Goal: Transaction & Acquisition: Purchase product/service

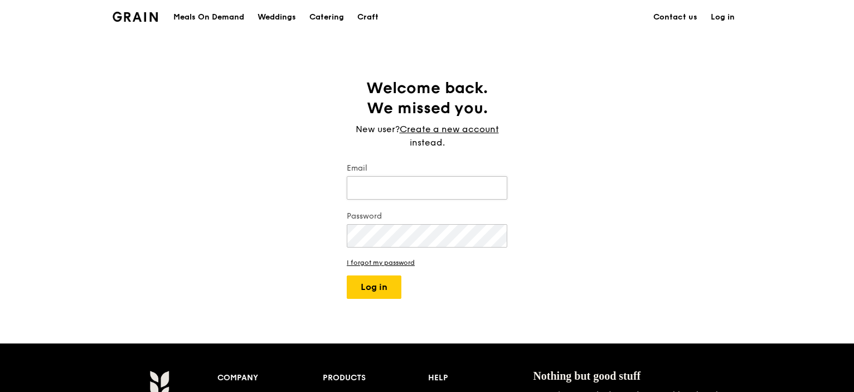
click at [385, 187] on input "Email" at bounding box center [427, 187] width 161 height 23
type input "[EMAIL_ADDRESS][DOMAIN_NAME]"
click at [347, 275] on button "Log in" at bounding box center [374, 286] width 55 height 23
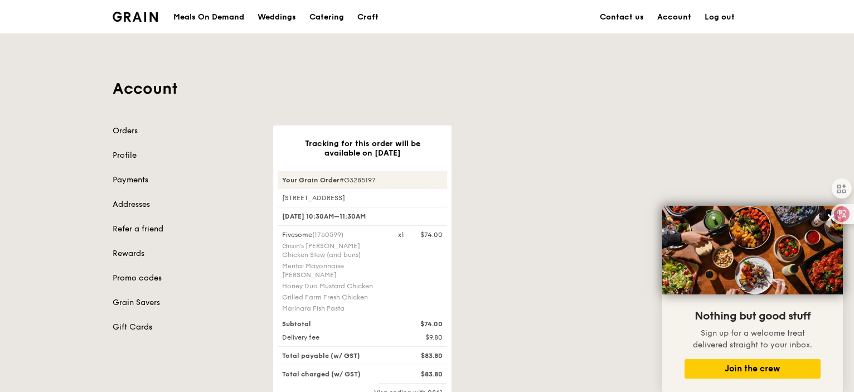
click at [141, 16] on img at bounding box center [135, 17] width 45 height 10
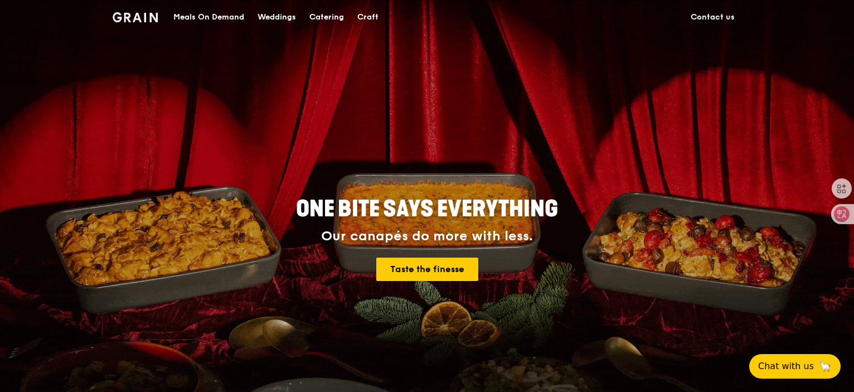
click at [137, 21] on img at bounding box center [135, 17] width 45 height 10
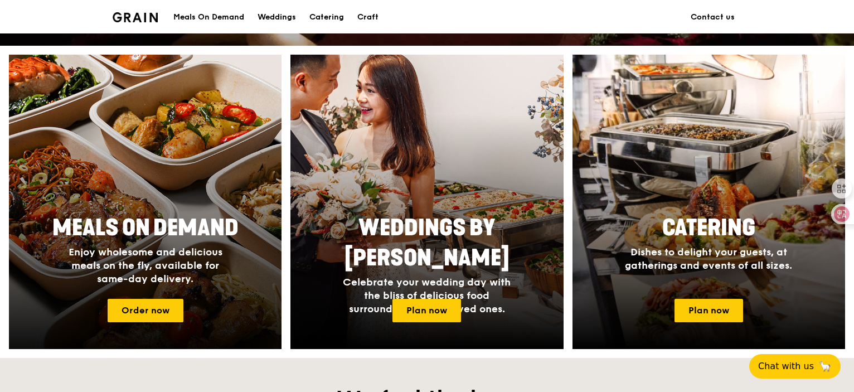
scroll to position [446, 0]
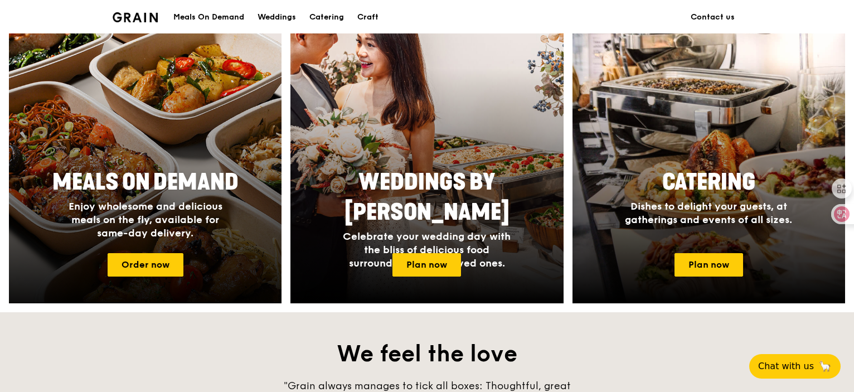
click at [219, 241] on div "Meals On Demand Enjoy wholesome and delicious meals on the fly, available for s…" at bounding box center [145, 203] width 223 height 81
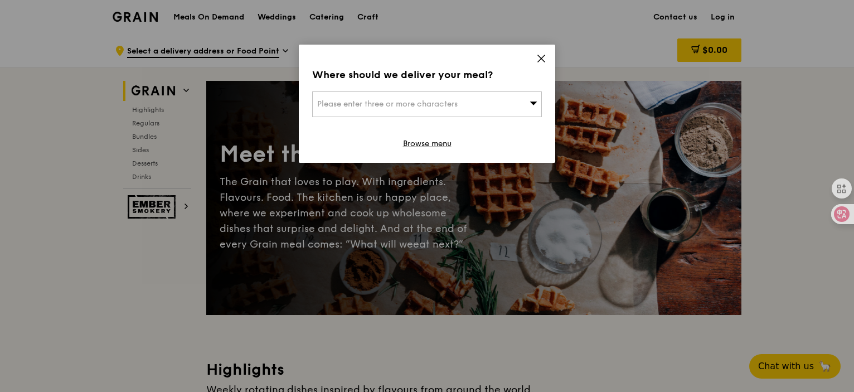
click at [541, 55] on icon at bounding box center [541, 59] width 10 height 10
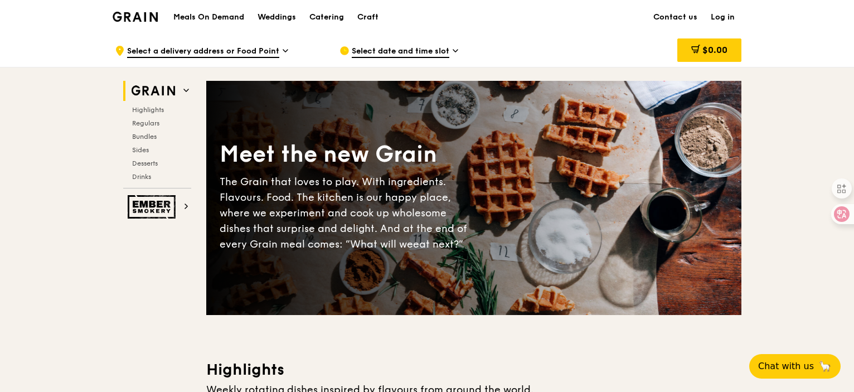
click at [739, 14] on link "Log in" at bounding box center [722, 17] width 37 height 33
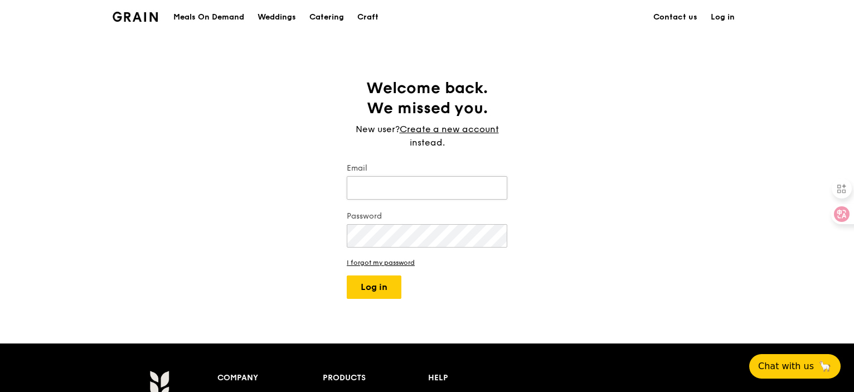
type input "[EMAIL_ADDRESS][DOMAIN_NAME]"
click at [423, 186] on input "[EMAIL_ADDRESS][DOMAIN_NAME]" at bounding box center [427, 187] width 161 height 23
click at [361, 282] on button "Log in" at bounding box center [374, 286] width 55 height 23
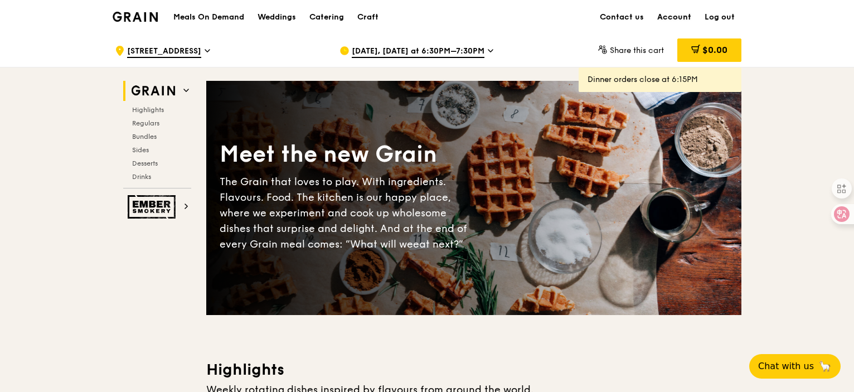
click at [679, 20] on link "Account" at bounding box center [674, 17] width 47 height 33
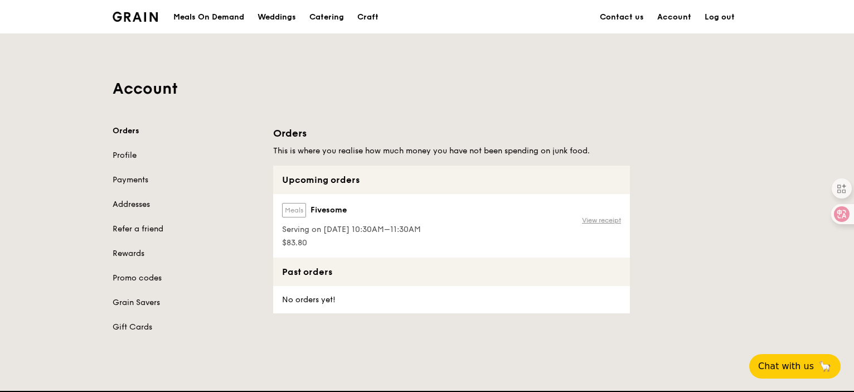
click at [612, 216] on link "View receipt" at bounding box center [601, 220] width 39 height 9
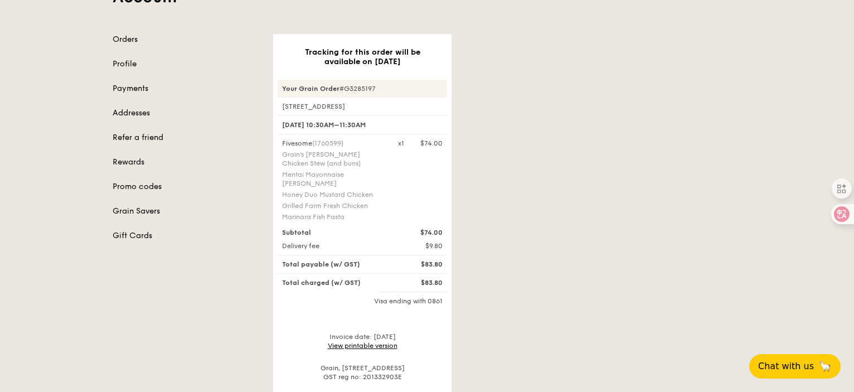
scroll to position [223, 0]
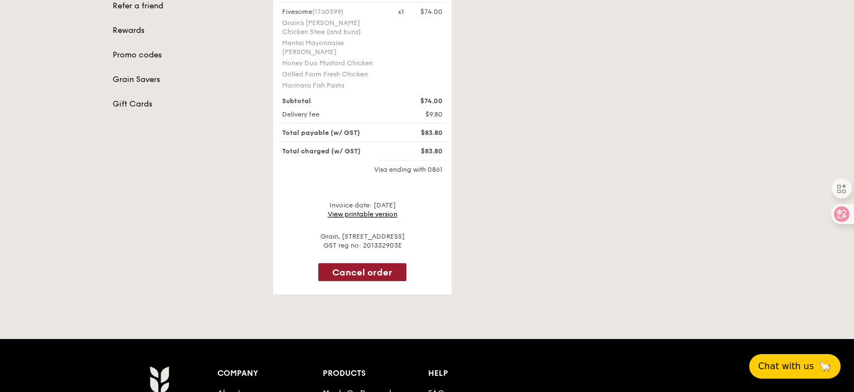
click at [386, 271] on button "Cancel order" at bounding box center [362, 272] width 88 height 18
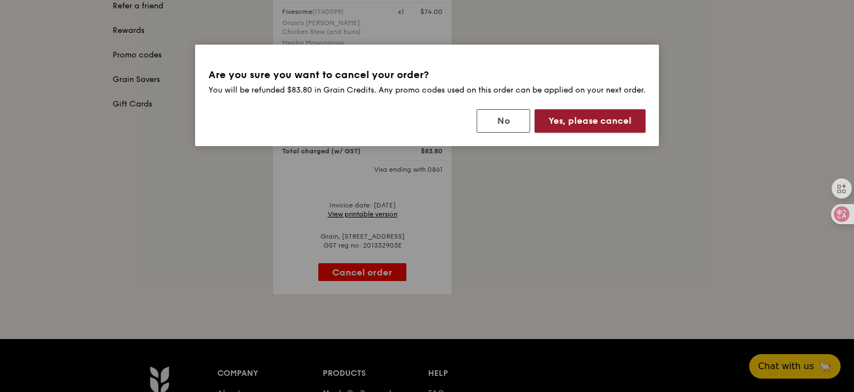
click at [602, 133] on button "Yes, please cancel" at bounding box center [590, 120] width 111 height 23
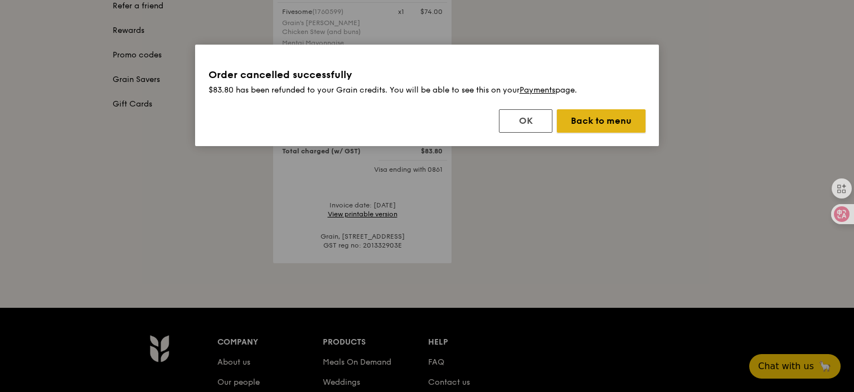
click at [598, 122] on button "Back to menu" at bounding box center [601, 120] width 89 height 23
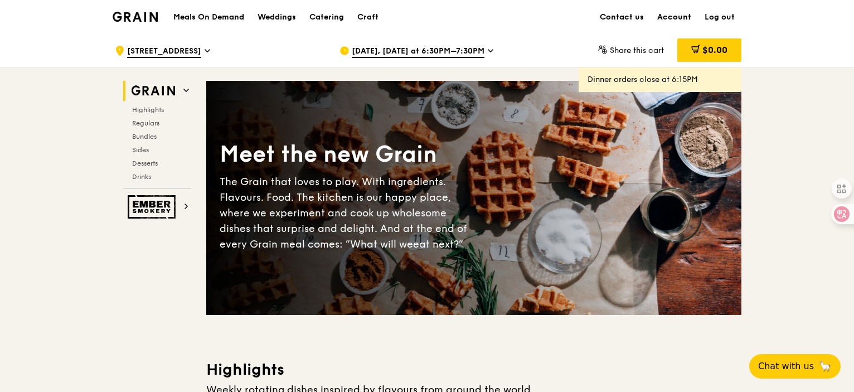
click at [671, 18] on link "Account" at bounding box center [674, 17] width 47 height 33
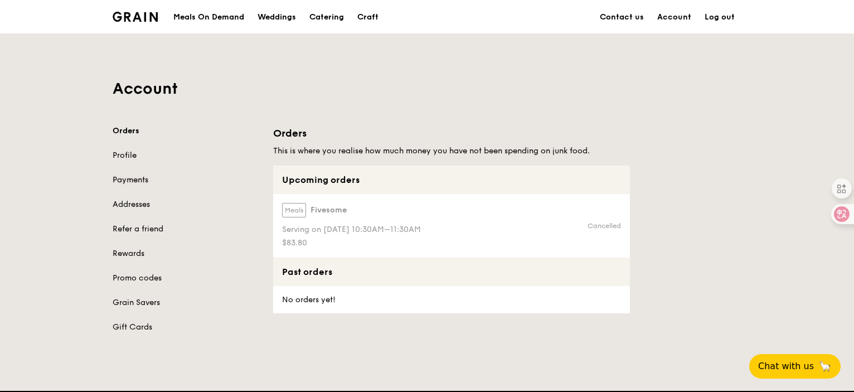
click at [138, 182] on link "Payments" at bounding box center [186, 180] width 147 height 11
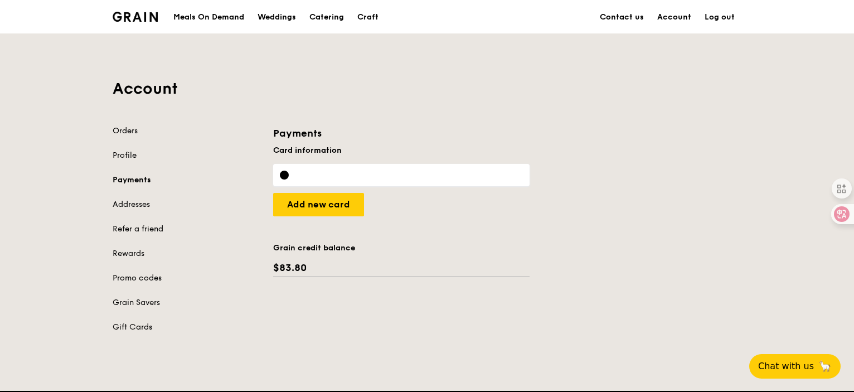
drag, startPoint x: 288, startPoint y: 263, endPoint x: 257, endPoint y: 263, distance: 31.2
click at [257, 263] on div "Orders Profile Payments Addresses Refer a friend Rewards Promo codes Grain Save…" at bounding box center [427, 235] width 642 height 221
click at [364, 313] on div "Orders Profile Payments Addresses Refer a friend Rewards Promo codes Grain Save…" at bounding box center [427, 235] width 642 height 221
click at [346, 179] on div at bounding box center [401, 175] width 256 height 22
click at [341, 202] on input "Add new card" at bounding box center [318, 204] width 91 height 23
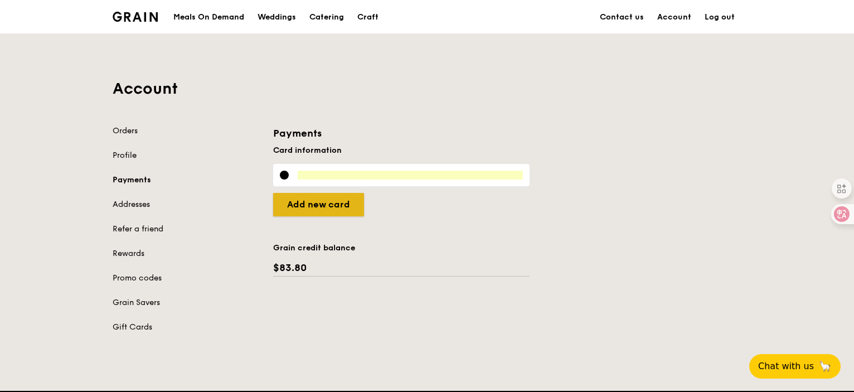
click at [348, 203] on input "Add new card" at bounding box center [318, 204] width 91 height 23
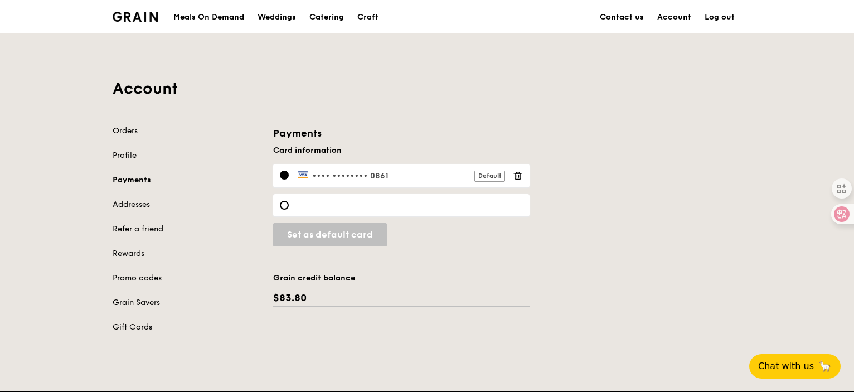
click at [569, 214] on div "Payments Card information •••• •••• •••• 0861 Default Add new card Grain credit…" at bounding box center [508, 215] width 482 height 181
click at [156, 20] on img at bounding box center [135, 17] width 45 height 10
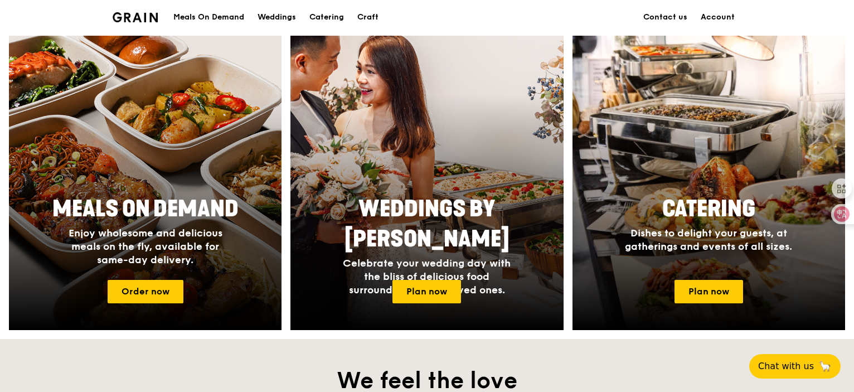
scroll to position [558, 0]
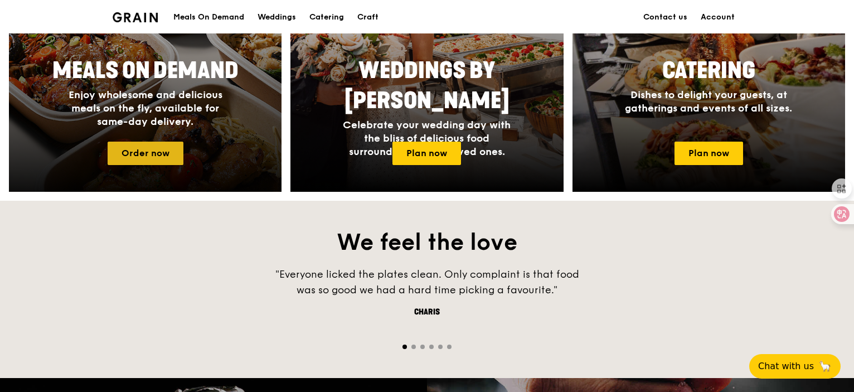
click at [154, 147] on link "Order now" at bounding box center [146, 153] width 76 height 23
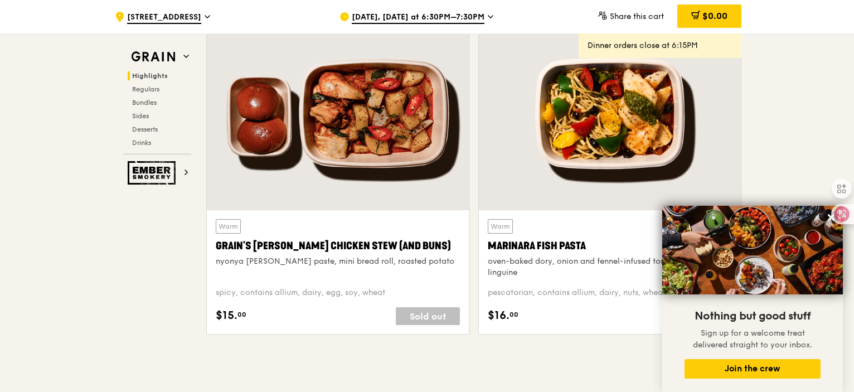
scroll to position [502, 0]
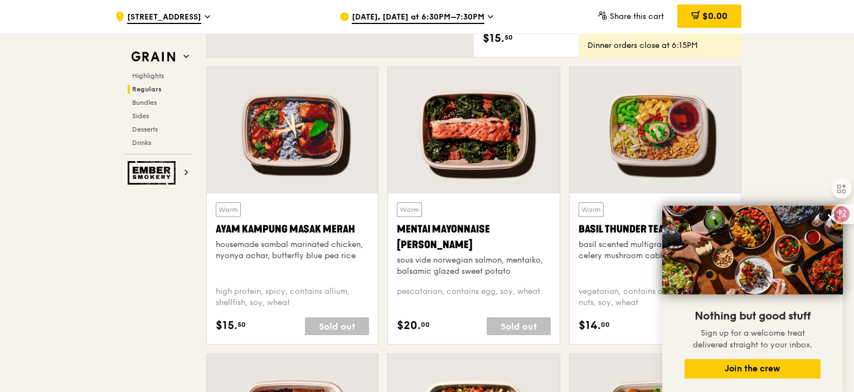
scroll to position [836, 0]
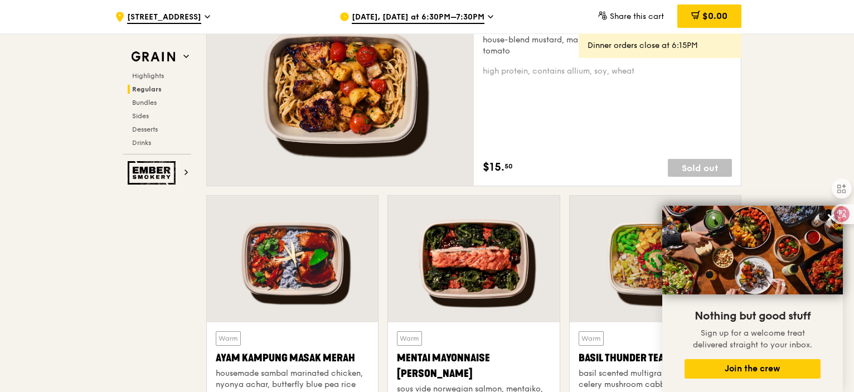
click at [422, 9] on div "[DATE], [DATE] at 6:30PM–7:30PM" at bounding box center [443, 16] width 207 height 33
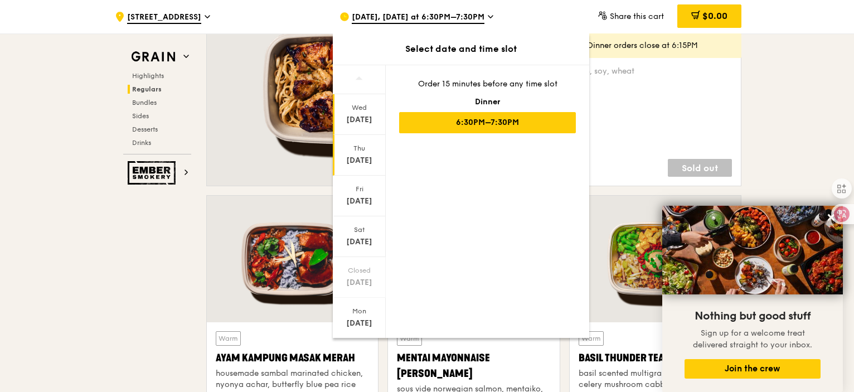
click at [364, 144] on div "Thu" at bounding box center [360, 148] width 50 height 9
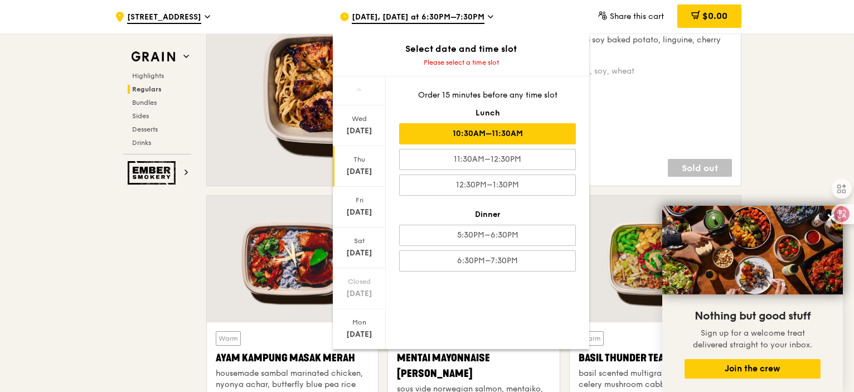
click at [478, 136] on div "10:30AM–11:30AM" at bounding box center [487, 133] width 177 height 21
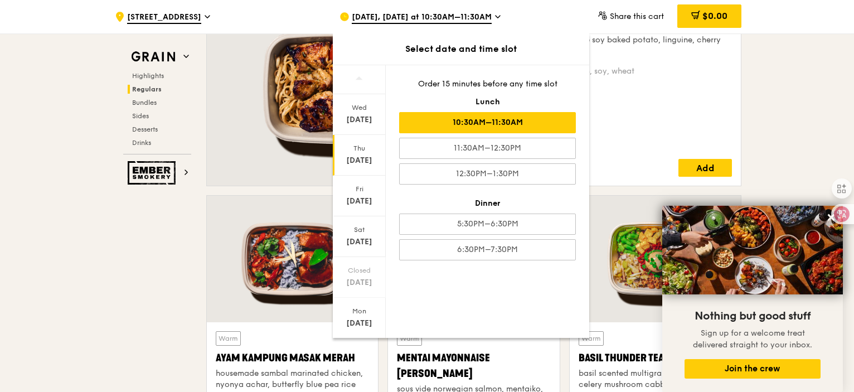
drag, startPoint x: 812, startPoint y: 148, endPoint x: 798, endPoint y: 154, distance: 15.2
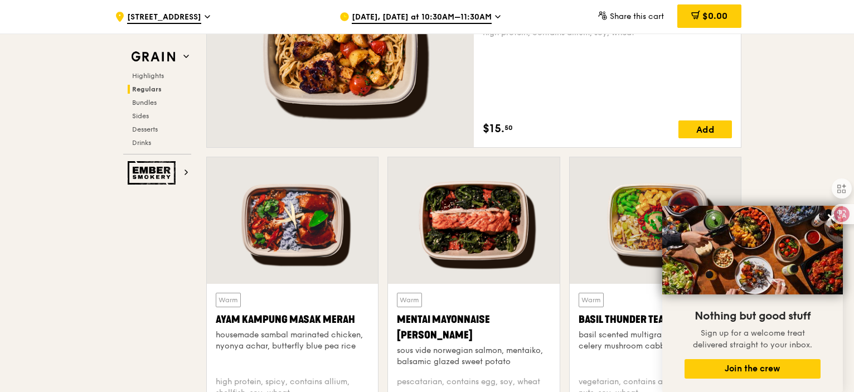
scroll to position [1059, 0]
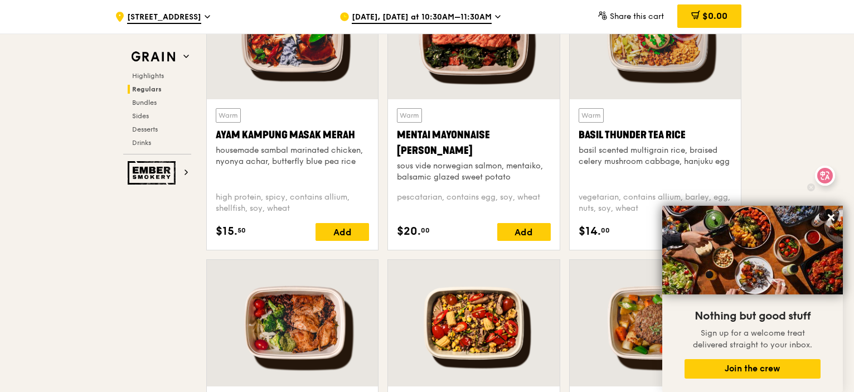
drag, startPoint x: 831, startPoint y: 217, endPoint x: 809, endPoint y: 110, distance: 109.2
click at [817, 168] on icon at bounding box center [825, 176] width 16 height 16
click at [833, 216] on icon at bounding box center [831, 217] width 7 height 7
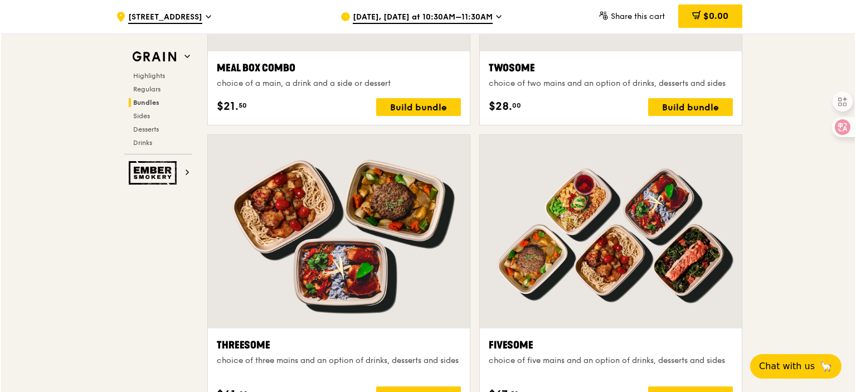
scroll to position [1951, 0]
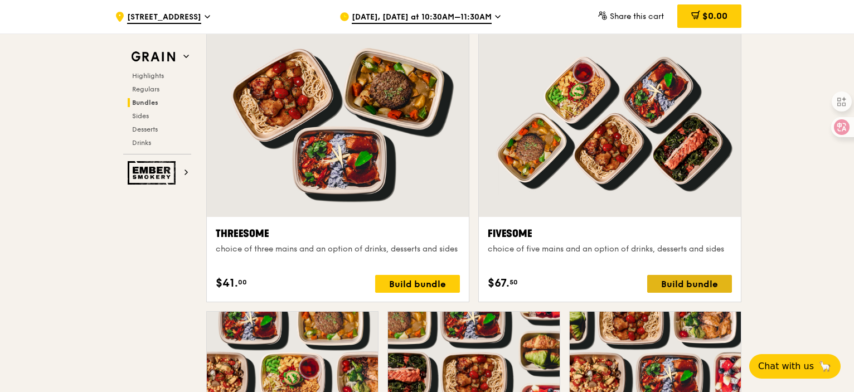
click at [709, 285] on div "Build bundle" at bounding box center [689, 284] width 85 height 18
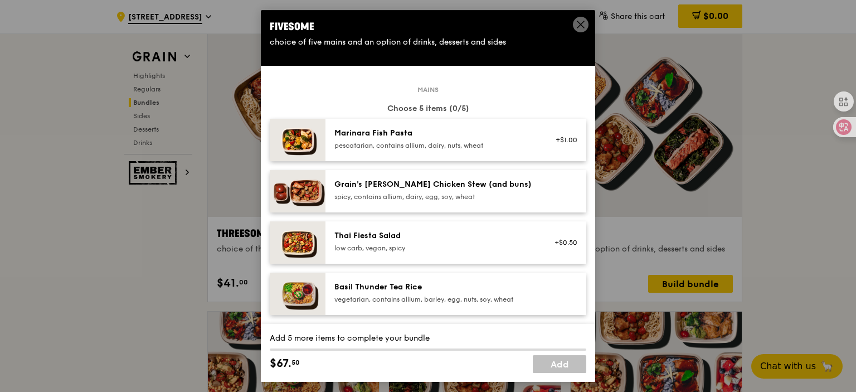
click at [480, 133] on div "Marinara Fish Pasta" at bounding box center [435, 133] width 200 height 11
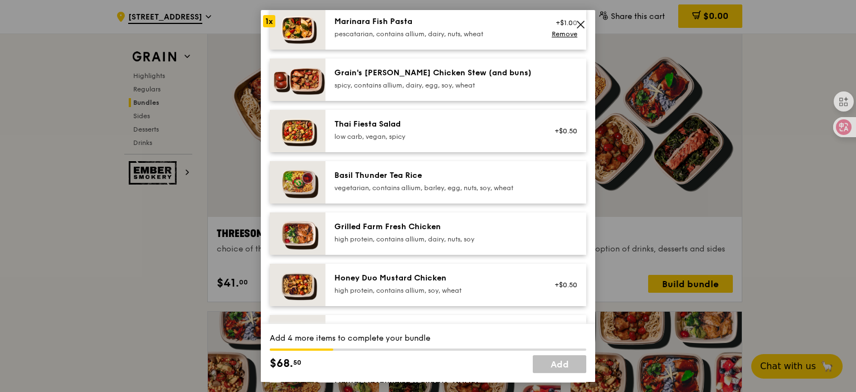
scroll to position [167, 0]
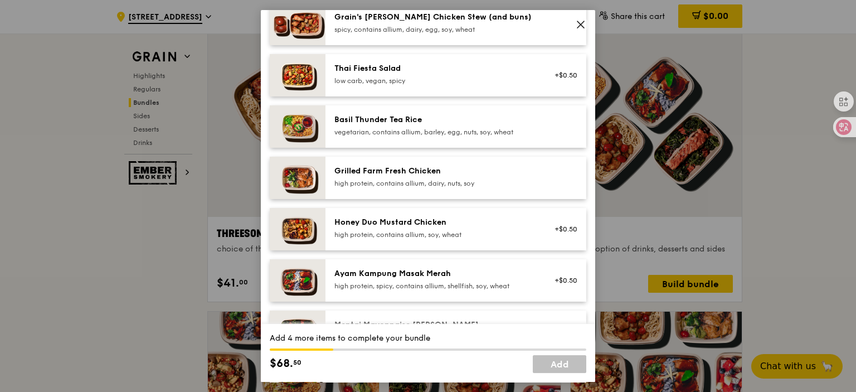
click at [422, 175] on div "Grilled Farm Fresh Chicken" at bounding box center [435, 171] width 200 height 11
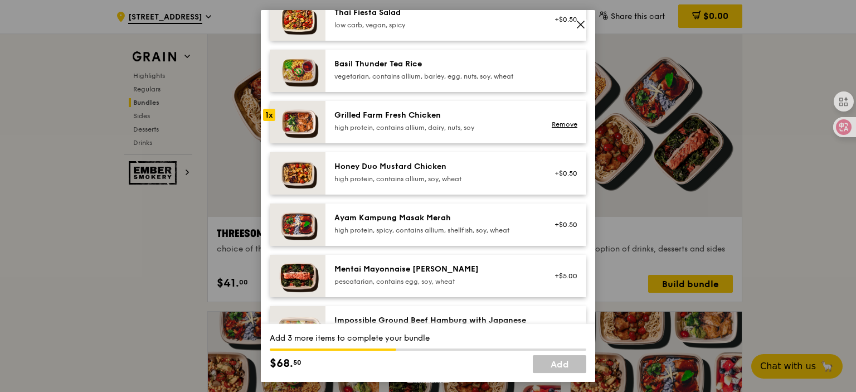
click at [422, 175] on div "high protein, contains allium, soy, wheat" at bounding box center [435, 179] width 200 height 9
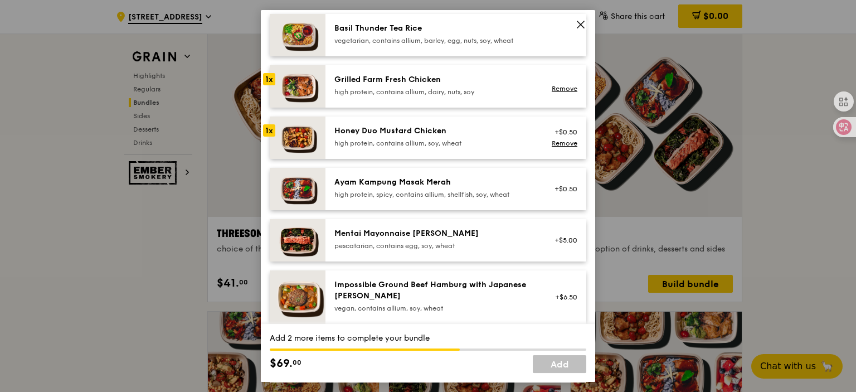
scroll to position [279, 0]
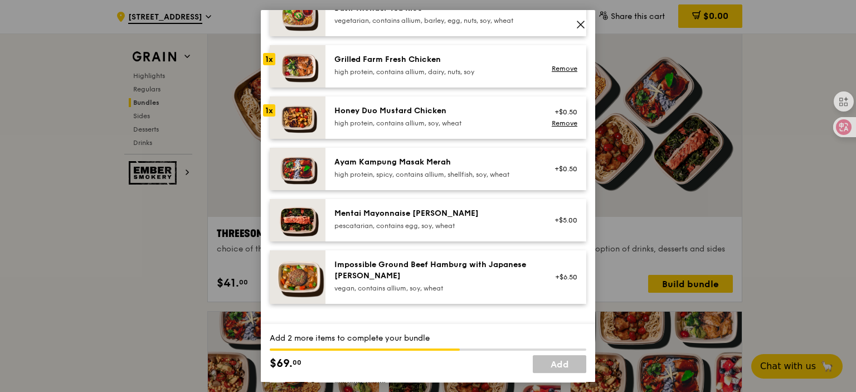
click at [408, 199] on div "Mentai Mayonnaise [PERSON_NAME] pescatarian, contains egg, soy, wheat +$5.00" at bounding box center [456, 220] width 261 height 42
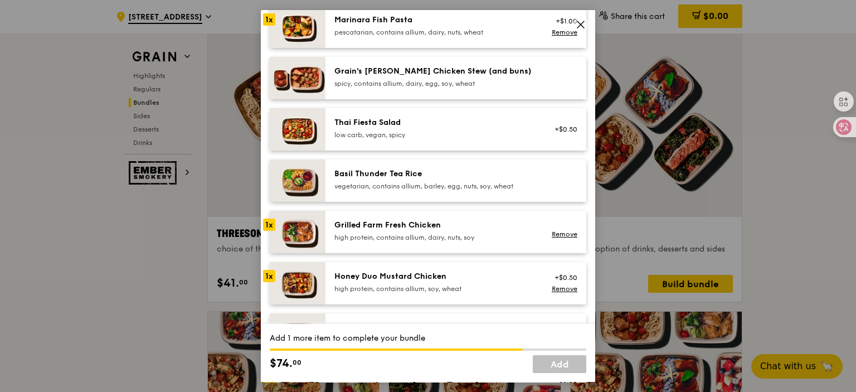
scroll to position [56, 0]
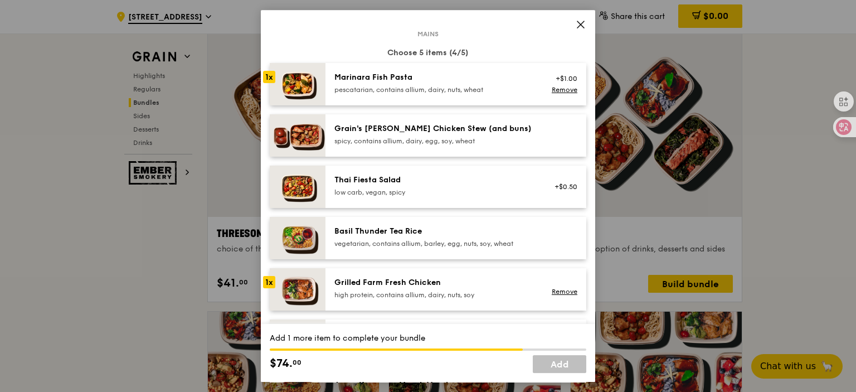
click at [393, 127] on div "Grain's [PERSON_NAME] Chicken Stew (and buns)" at bounding box center [435, 128] width 200 height 11
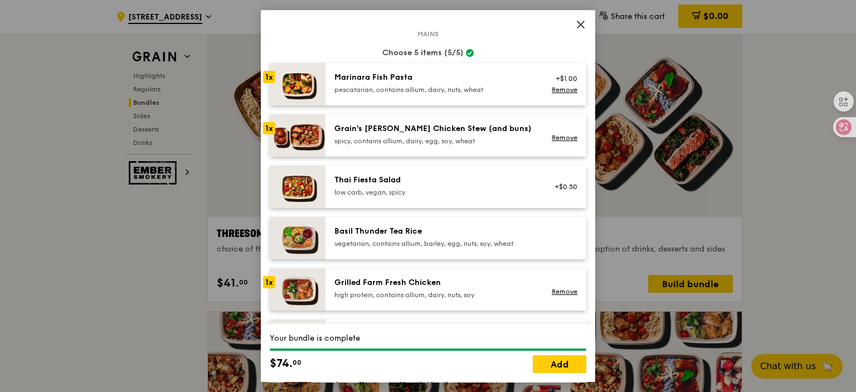
click at [396, 127] on div "Grain's [PERSON_NAME] Chicken Stew (and buns)" at bounding box center [435, 128] width 200 height 11
click at [553, 362] on link "Add" at bounding box center [560, 364] width 54 height 18
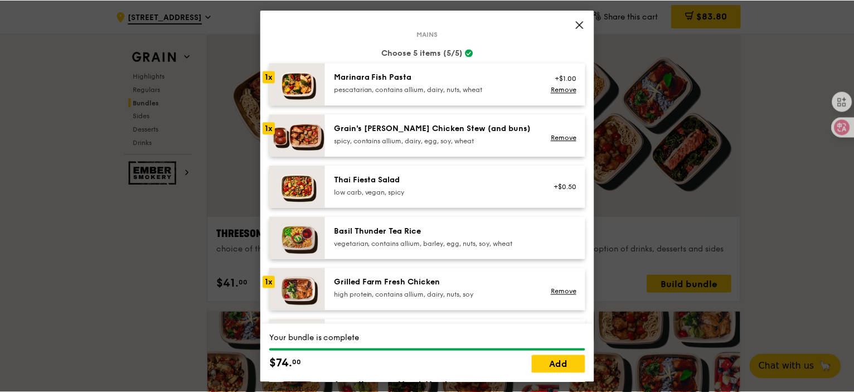
scroll to position [1951, 0]
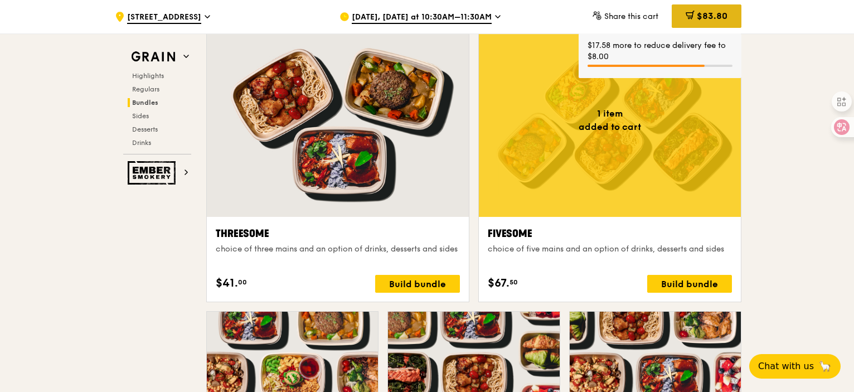
click at [705, 17] on span "$83.80" at bounding box center [712, 16] width 31 height 11
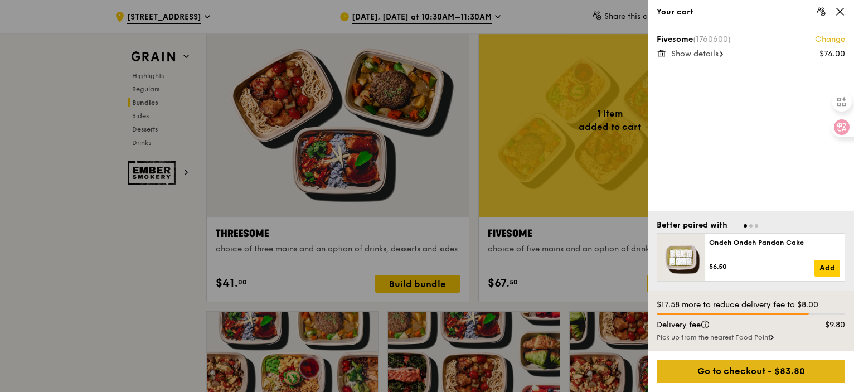
click at [769, 375] on div "Go to checkout - $83.80" at bounding box center [751, 371] width 188 height 23
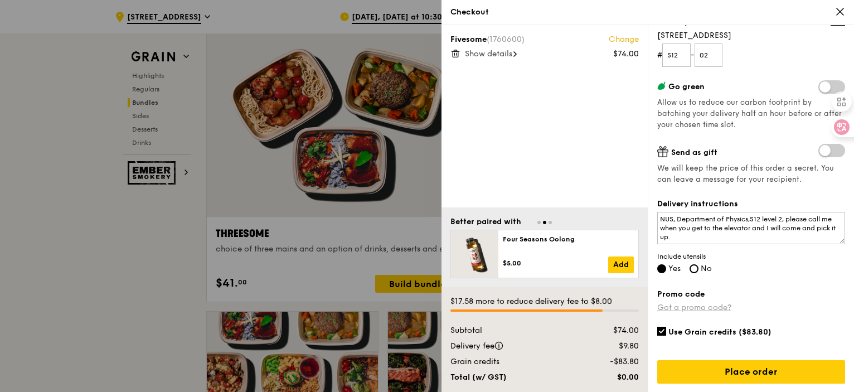
click at [723, 307] on link "Got a promo code?" at bounding box center [694, 307] width 74 height 9
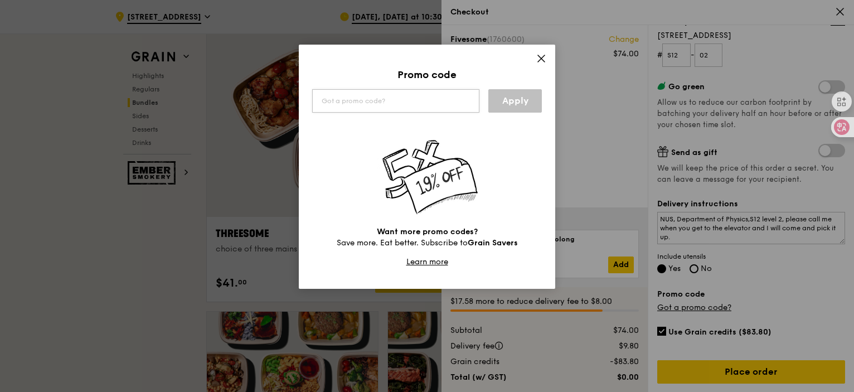
click at [365, 105] on input "text" at bounding box center [395, 100] width 167 height 23
click at [505, 109] on link "Apply" at bounding box center [515, 100] width 54 height 23
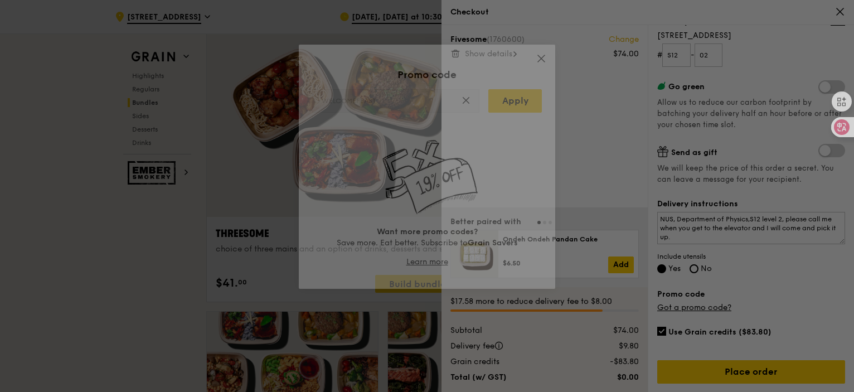
type input "WELCOMEFEAST"
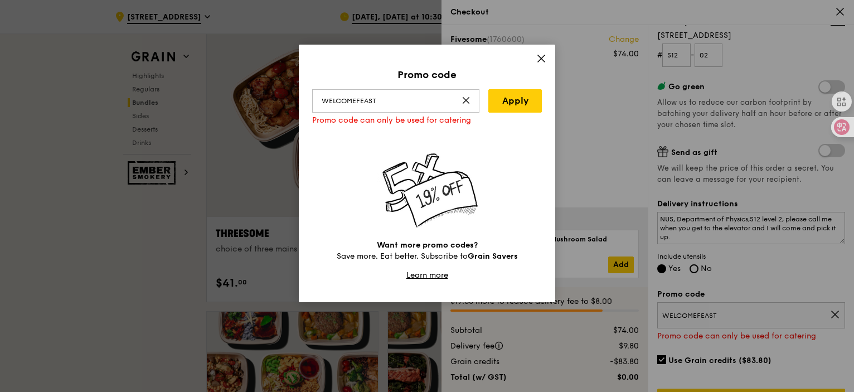
click at [544, 54] on icon at bounding box center [541, 59] width 10 height 10
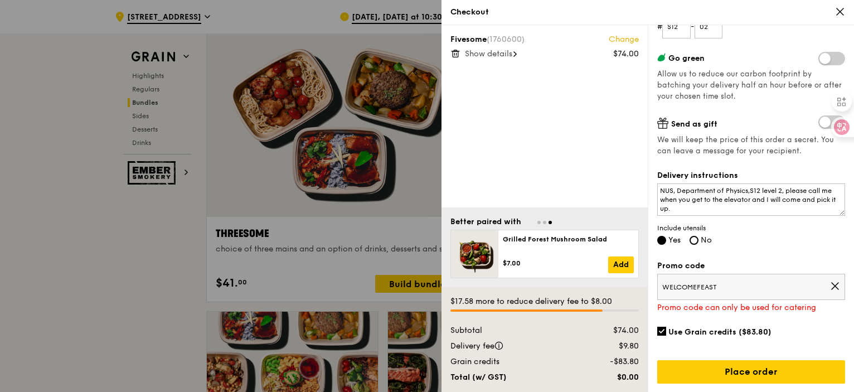
click at [831, 283] on icon at bounding box center [835, 286] width 10 height 10
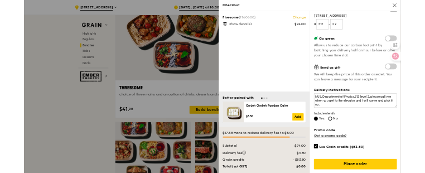
scroll to position [1784, 0]
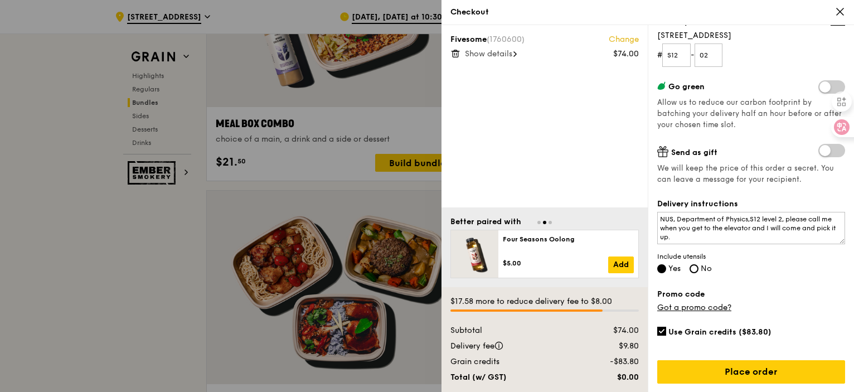
click at [515, 59] on div "Show details" at bounding box center [552, 54] width 174 height 11
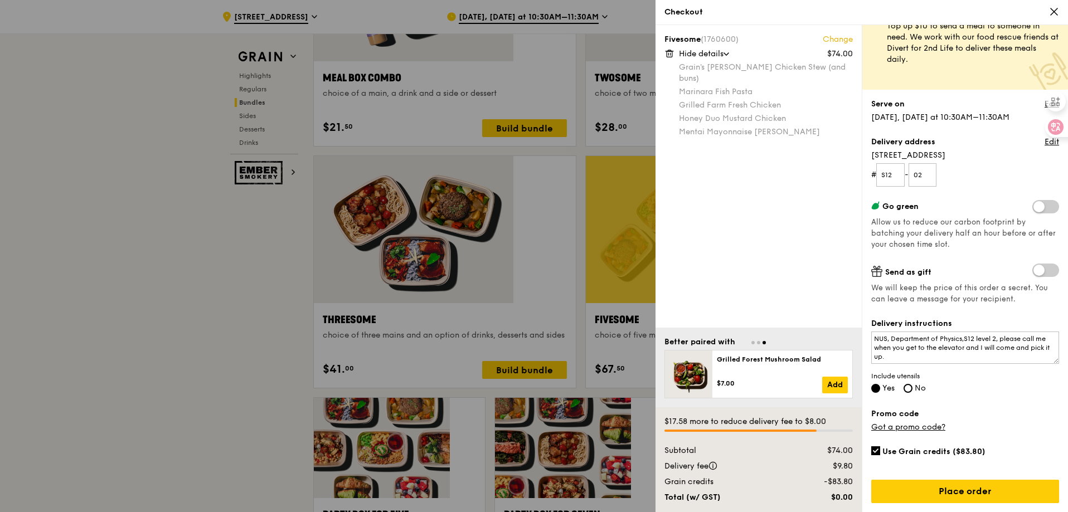
scroll to position [1784, 0]
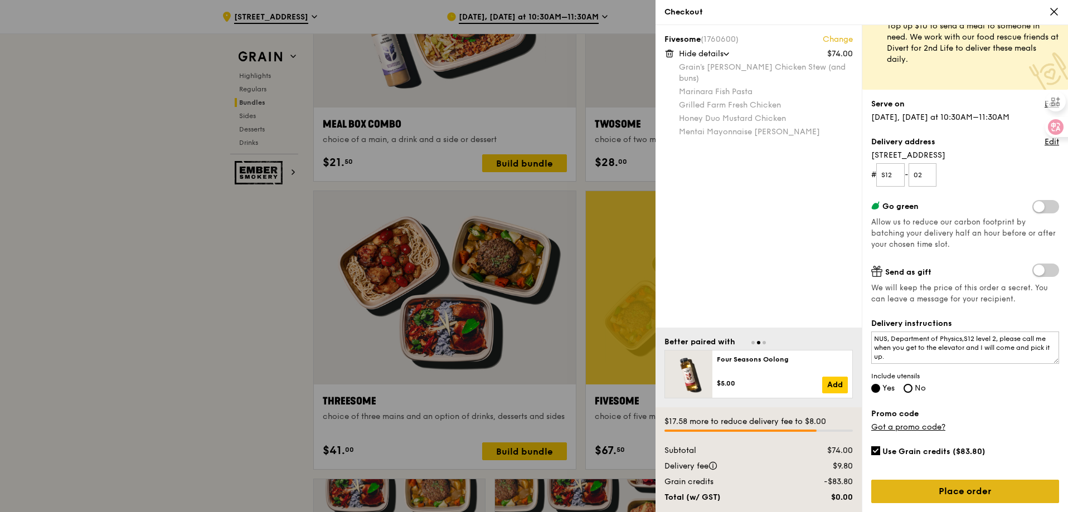
click at [854, 391] on link "Place order" at bounding box center [965, 491] width 188 height 23
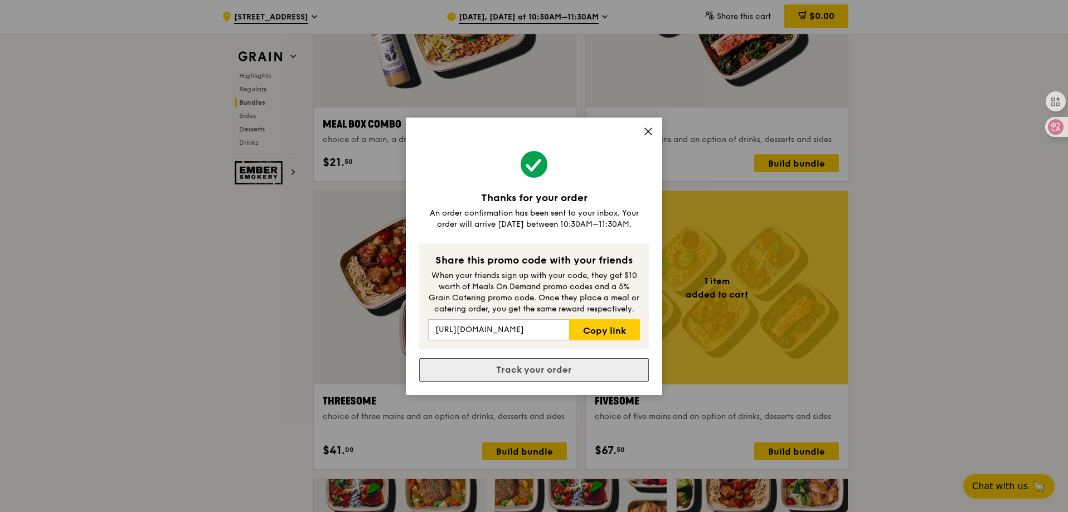
click at [590, 374] on link "Track your order" at bounding box center [534, 370] width 230 height 23
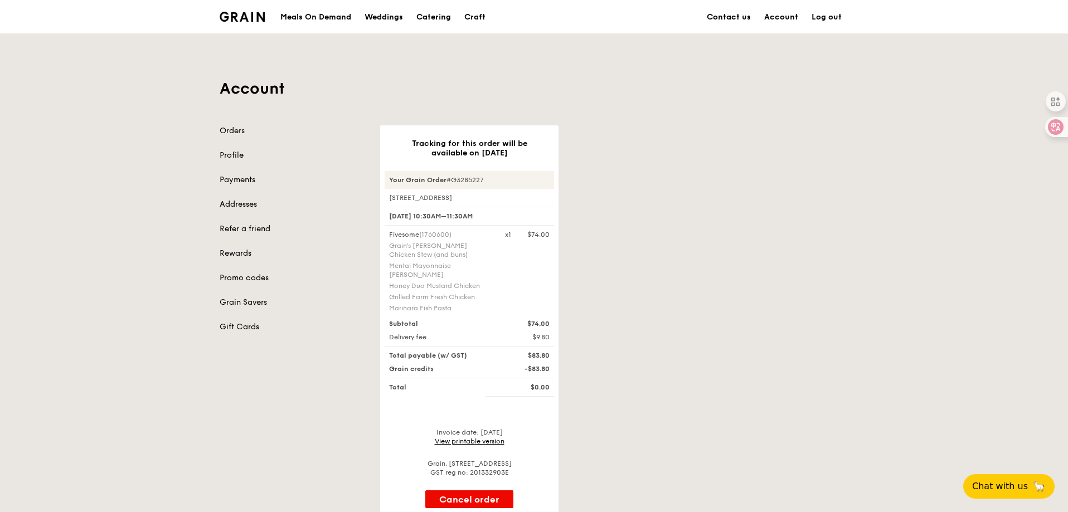
click at [258, 14] on img at bounding box center [242, 17] width 45 height 10
